Goal: Information Seeking & Learning: Learn about a topic

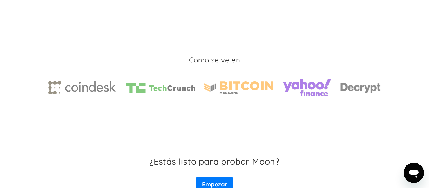
scroll to position [1080, 0]
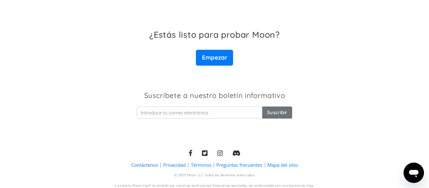
click at [253, 162] on font "Preguntas frecuentes" at bounding box center [239, 165] width 46 height 6
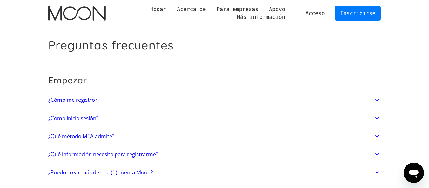
click at [157, 96] on link "¿Cómo me registro?" at bounding box center [214, 100] width 332 height 13
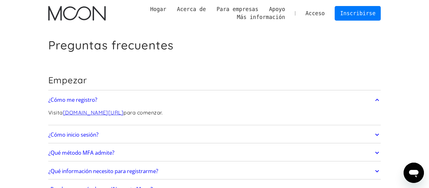
click at [179, 153] on link "¿Qué método MFA admite?" at bounding box center [214, 153] width 332 height 13
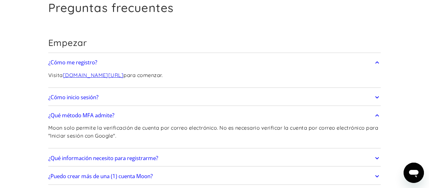
scroll to position [63, 0]
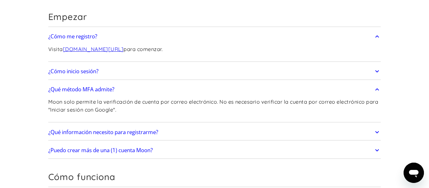
click at [193, 136] on link "¿Qué información necesito para registrarme?" at bounding box center [214, 132] width 332 height 13
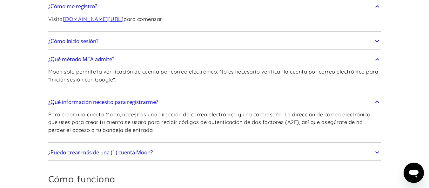
scroll to position [127, 0]
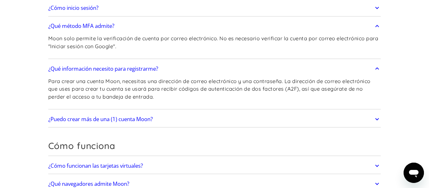
click at [194, 125] on link "¿Puedo crear más de una (1) cuenta Moon?" at bounding box center [214, 119] width 332 height 13
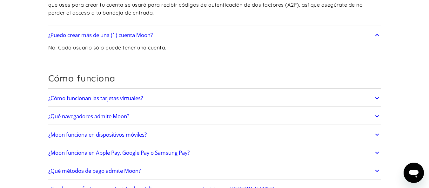
scroll to position [222, 0]
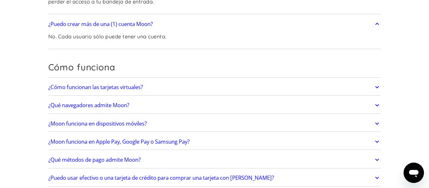
click at [174, 88] on link "¿Cómo funcionan las tarjetas virtuales?" at bounding box center [214, 87] width 332 height 13
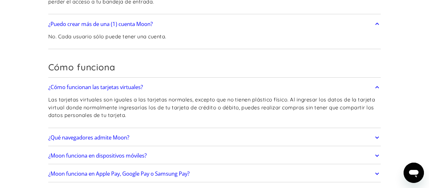
click at [133, 140] on link "¿Qué navegadores admite Moon?" at bounding box center [214, 137] width 332 height 13
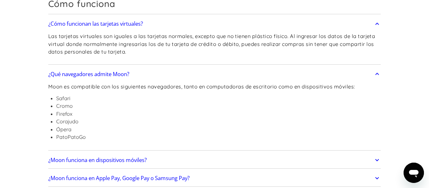
scroll to position [317, 0]
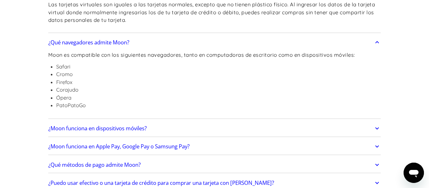
click at [146, 131] on font "¿Moon funciona en dispositivos móviles?" at bounding box center [97, 128] width 98 height 7
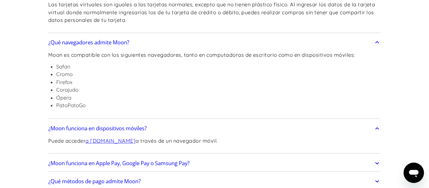
click at [135, 142] on font "a [DOMAIN_NAME]" at bounding box center [110, 141] width 50 height 6
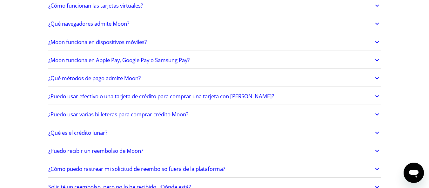
scroll to position [215, 0]
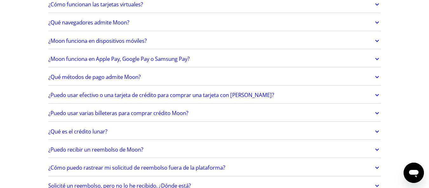
click at [144, 57] on font "¿Moon funciona en Apple Pay, Google Pay o Samsung Pay?" at bounding box center [118, 58] width 141 height 7
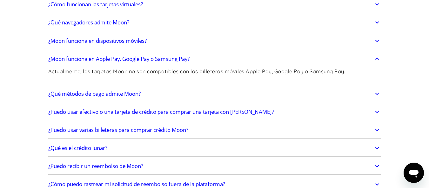
click at [133, 96] on font "¿Qué métodos de pago admite Moon?" at bounding box center [94, 93] width 92 height 7
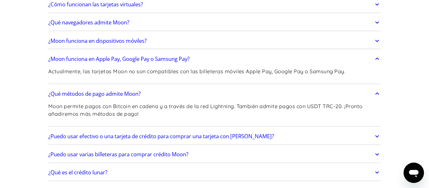
scroll to position [247, 0]
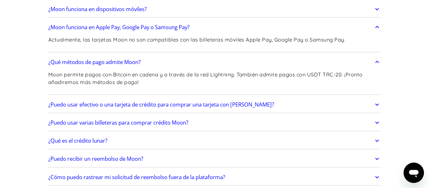
click at [132, 108] on link "¿Puedo usar efectivo o una tarjeta de crédito para comprar una tarjeta con Moon?" at bounding box center [214, 104] width 332 height 13
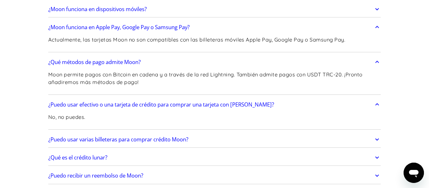
click at [132, 108] on link "¿Puedo usar efectivo o una tarjeta de crédito para comprar una tarjeta con Moon?" at bounding box center [214, 104] width 332 height 13
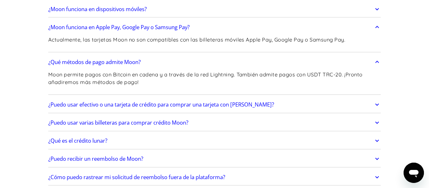
click at [126, 124] on font "¿Puedo usar varias billeteras para comprar crédito Moon?" at bounding box center [118, 122] width 140 height 7
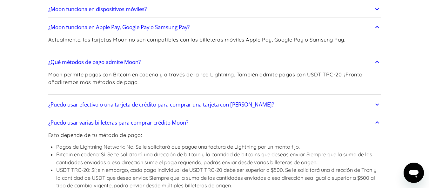
click at [127, 124] on font "¿Puedo usar varias billeteras para comprar crédito Moon?" at bounding box center [118, 122] width 140 height 7
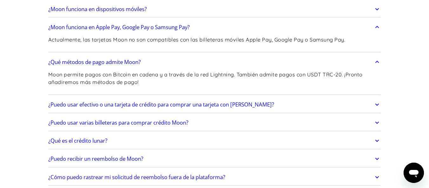
click at [103, 141] on font "¿Qué es el crédito lunar?" at bounding box center [77, 140] width 59 height 7
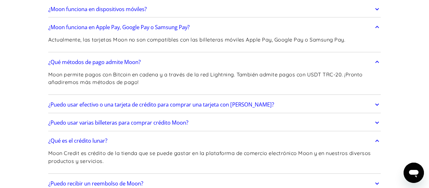
click at [104, 142] on font "¿Qué es el crédito lunar?" at bounding box center [77, 140] width 59 height 7
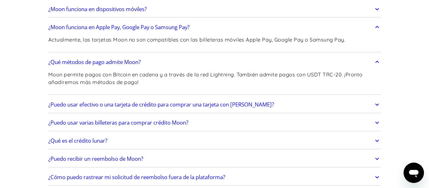
click at [134, 159] on font "¿Puedo recibir un reembolso de Moon?" at bounding box center [95, 158] width 95 height 7
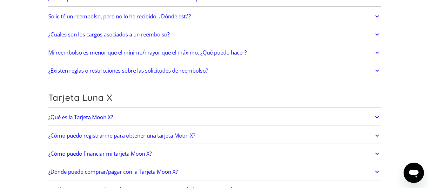
scroll to position [532, 0]
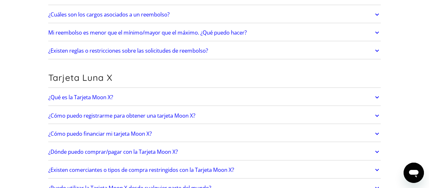
click at [99, 89] on div "¿Qué es la Tarjeta Moon X? La tarjeta Moon X es una tarjeta vinculada a tu Créd…" at bounding box center [214, 97] width 332 height 16
click at [98, 96] on font "¿Qué es la Tarjeta Moon X?" at bounding box center [80, 97] width 65 height 7
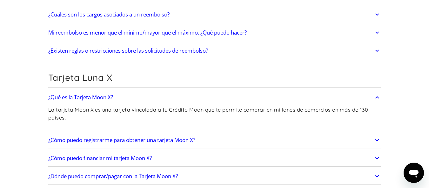
click at [120, 136] on font "¿Cómo puedo registrarme para obtener una tarjeta Moon X?" at bounding box center [121, 139] width 147 height 7
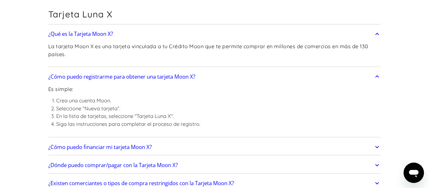
scroll to position [627, 0]
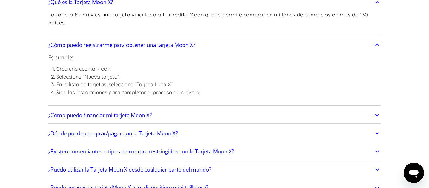
click at [122, 117] on font "¿Cómo puedo financiar mi tarjeta Moon X?" at bounding box center [99, 115] width 103 height 7
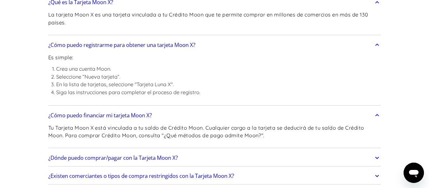
click at [117, 126] on font "Tu Tarjeta Moon X está vinculada a tu saldo de Crédito Moon. Cualquier cargo a …" at bounding box center [206, 132] width 316 height 14
click at [119, 155] on font "¿Dónde puedo comprar/pagar con la Tarjeta Moon X?" at bounding box center [112, 157] width 129 height 7
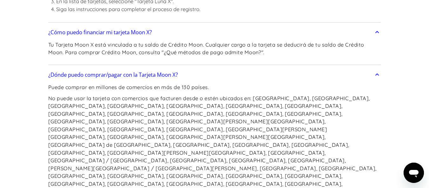
scroll to position [722, 0]
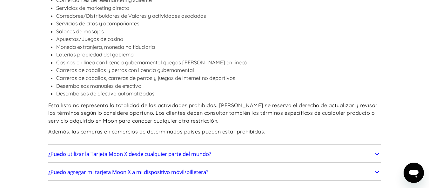
scroll to position [976, 0]
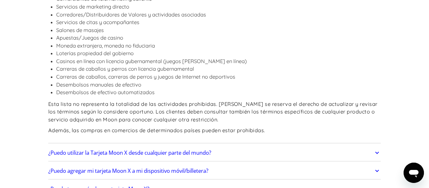
click at [133, 149] on font "¿Puedo utilizar la Tarjeta Moon X desde cualquier parte del mundo?" at bounding box center [129, 152] width 163 height 7
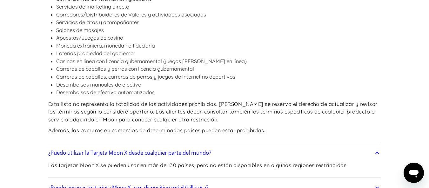
click at [117, 184] on font "¿Puedo agregar mi tarjeta Moon X a mi dispositivo móvil/billetera?" at bounding box center [128, 187] width 160 height 7
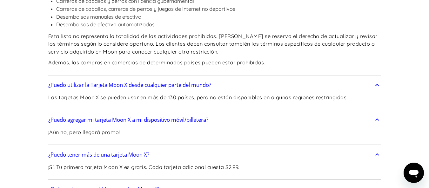
scroll to position [1071, 0]
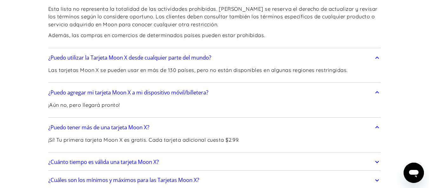
click at [138, 176] on font "¿Cuáles son los mínimos y máximos para las Tarjetas Moon X?" at bounding box center [123, 179] width 151 height 7
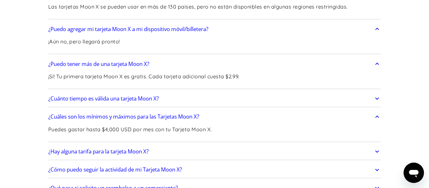
scroll to position [1167, 0]
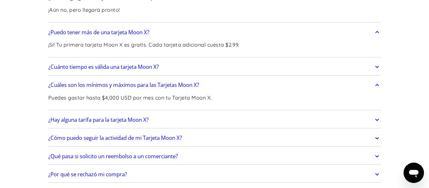
click at [129, 116] on font "¿Hay alguna tarifa para la tarjeta Moon X?" at bounding box center [98, 119] width 100 height 7
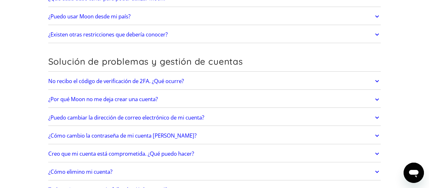
scroll to position [1991, 0]
